Goal: Use online tool/utility

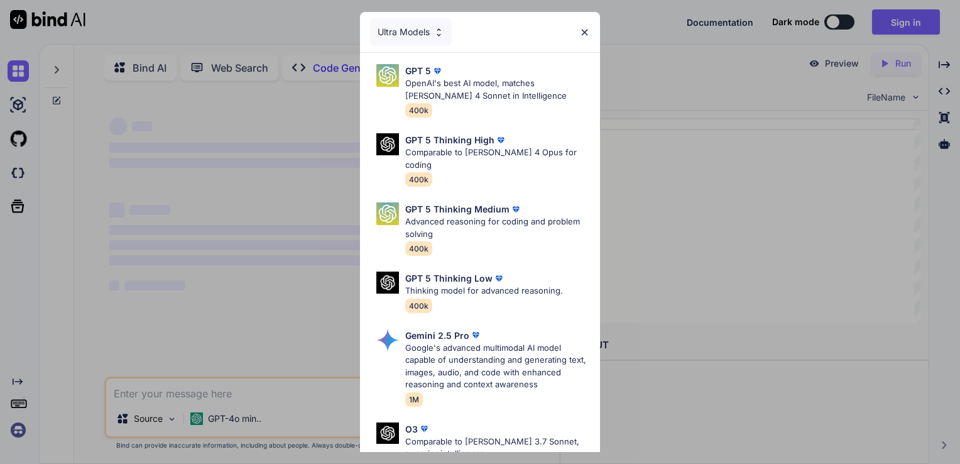
scroll to position [4, 0]
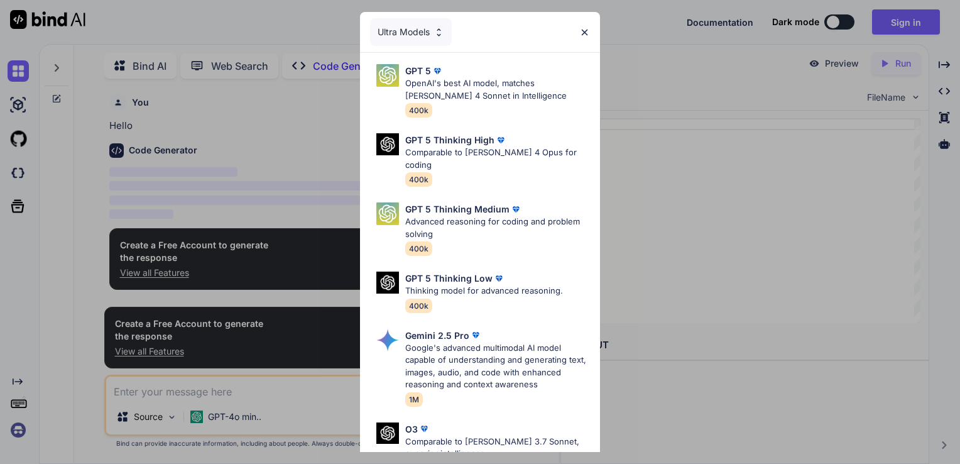
click at [693, 191] on div "Ultra Models GPT 5 OpenAI's best AI model, matches [PERSON_NAME] 4 Sonnet in In…" at bounding box center [480, 232] width 960 height 464
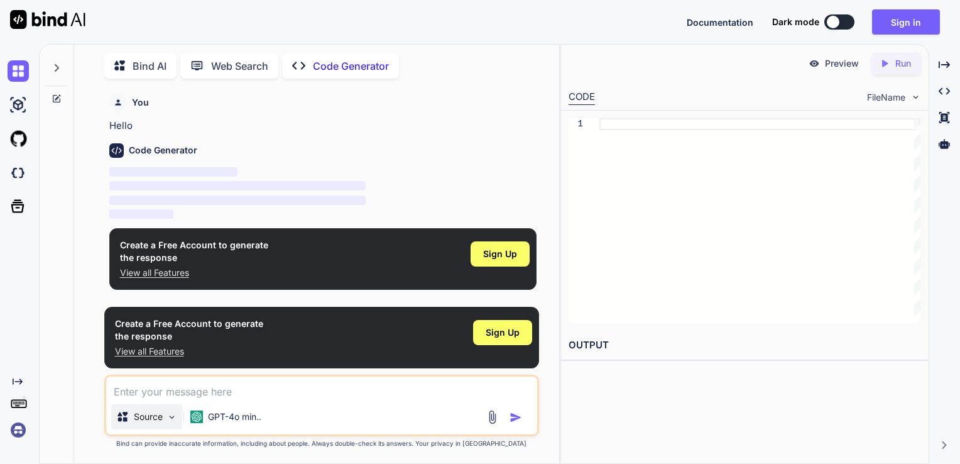
click at [170, 419] on img at bounding box center [172, 417] width 11 height 11
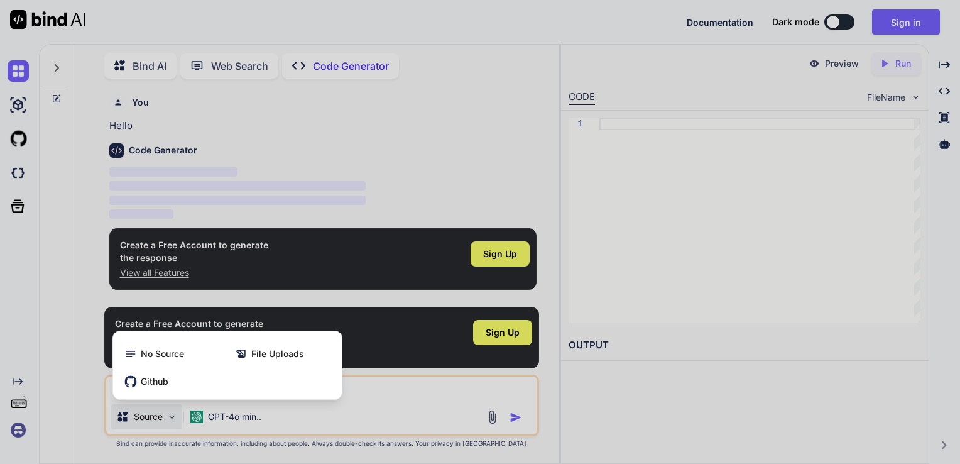
click at [170, 419] on div at bounding box center [480, 232] width 960 height 464
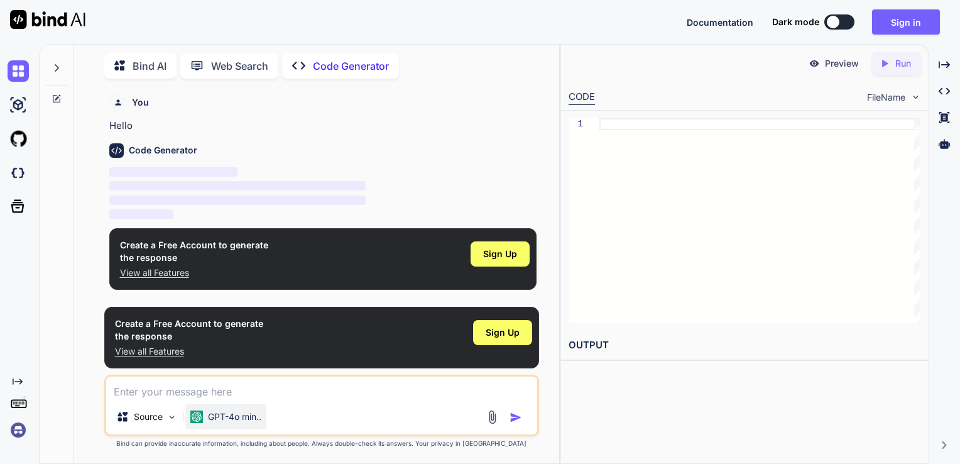
click at [215, 416] on p "GPT-4o min.." at bounding box center [234, 416] width 53 height 13
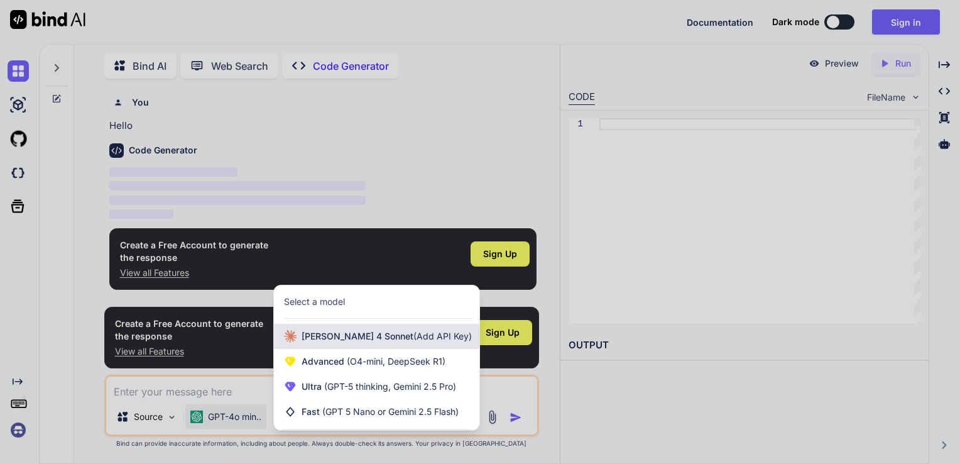
click at [341, 343] on span "[PERSON_NAME] 4 Sonnet (Add API Key)" at bounding box center [387, 336] width 170 height 13
type textarea "x"
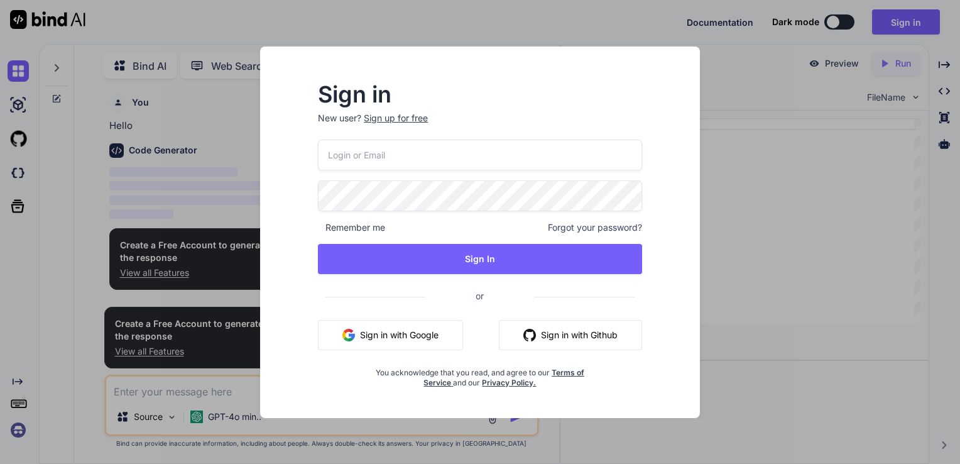
click at [861, 97] on div "Sign in New user? Sign up for free Remember me Forgot your password? Sign In or…" at bounding box center [480, 232] width 960 height 464
